Goal: Check status: Check status

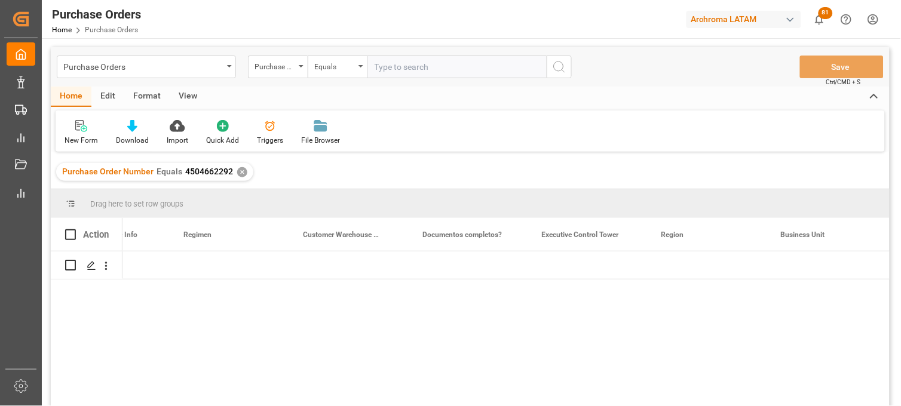
click at [102, 70] on div "Purchase Orders" at bounding box center [143, 66] width 160 height 15
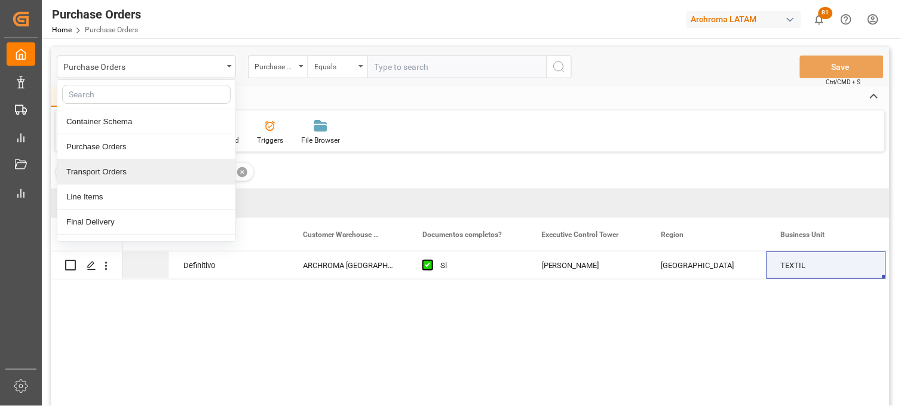
click at [297, 206] on div "Drag here to set row groups" at bounding box center [470, 203] width 839 height 29
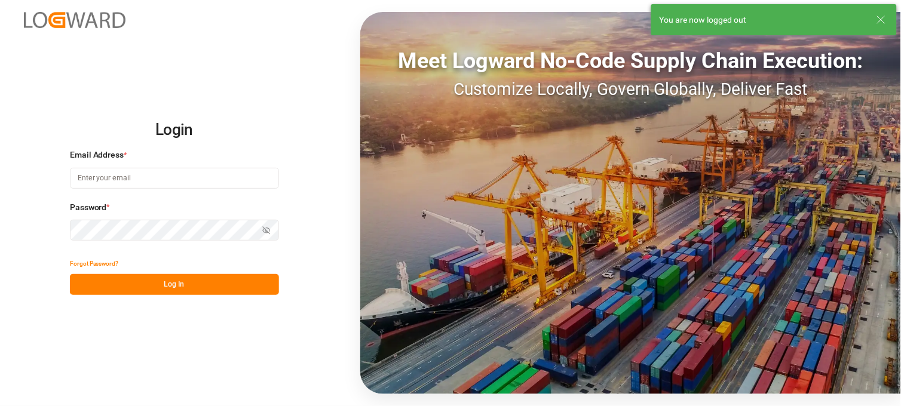
type input "[PERSON_NAME][EMAIL_ADDRESS][PERSON_NAME][DOMAIN_NAME]"
click at [121, 278] on button "Log In" at bounding box center [174, 284] width 209 height 21
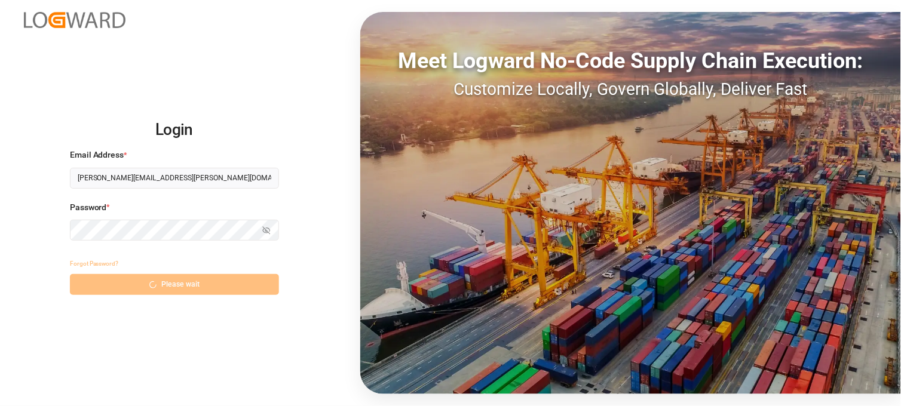
click at [208, 284] on div "Forgot Password? Please wait" at bounding box center [174, 274] width 209 height 42
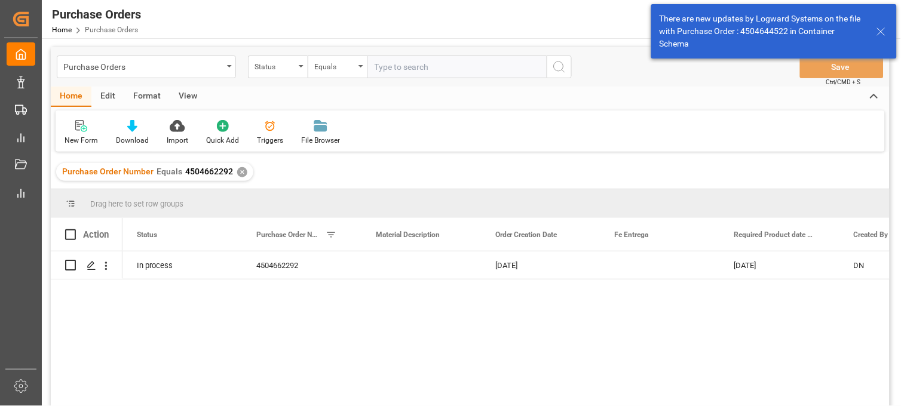
click at [239, 172] on div "✕" at bounding box center [242, 172] width 10 height 10
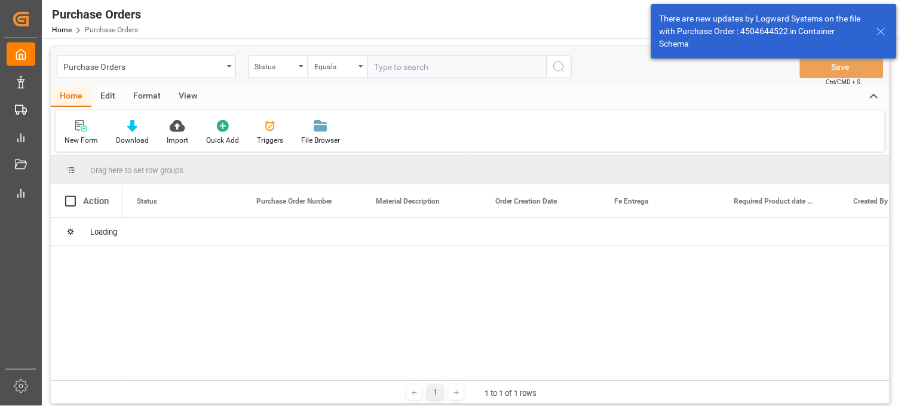
click at [297, 68] on div "Status" at bounding box center [278, 67] width 60 height 23
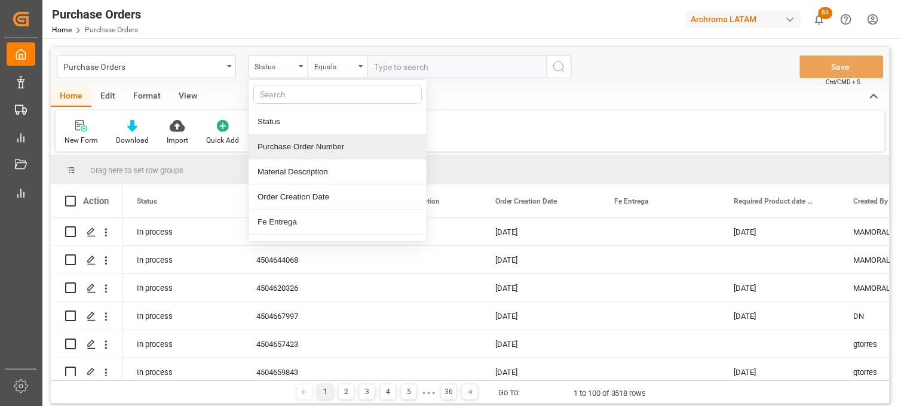
click at [295, 147] on div "Purchase Order Number" at bounding box center [338, 146] width 178 height 25
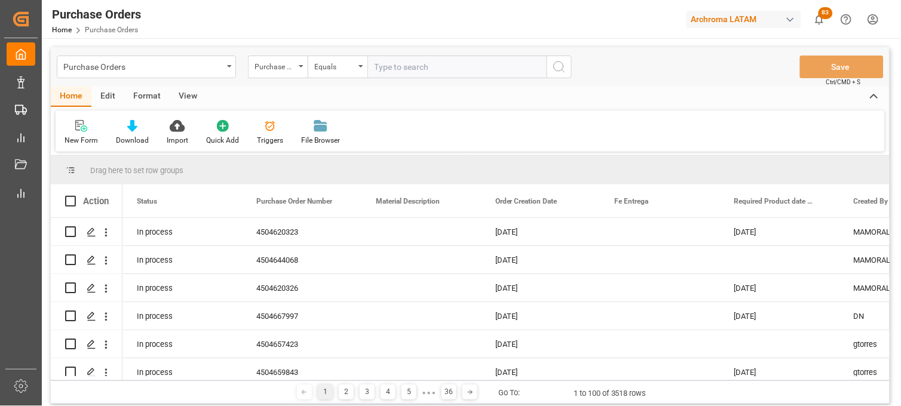
click at [380, 73] on input "text" at bounding box center [456, 67] width 179 height 23
paste input "4504659843"
type input "4504659843"
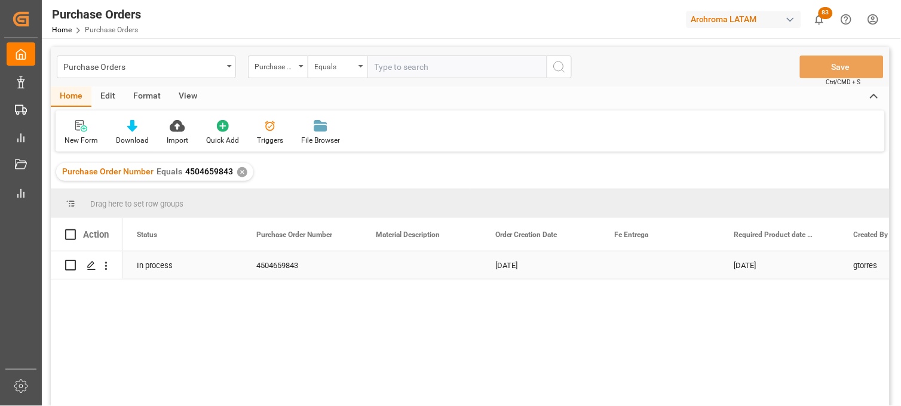
click at [500, 257] on div "[DATE]" at bounding box center [540, 264] width 119 height 27
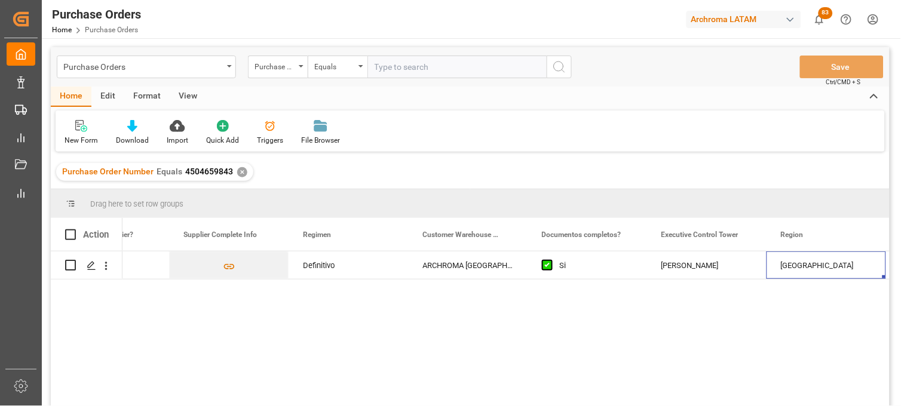
click at [240, 170] on div "✕" at bounding box center [242, 172] width 10 height 10
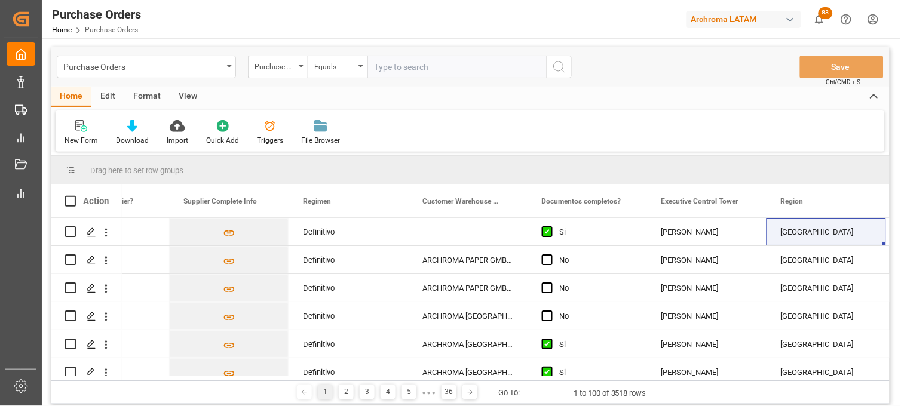
click at [408, 68] on input "text" at bounding box center [456, 67] width 179 height 23
paste input "4504657423"
type input "4504657423"
